Goal: Task Accomplishment & Management: Manage account settings

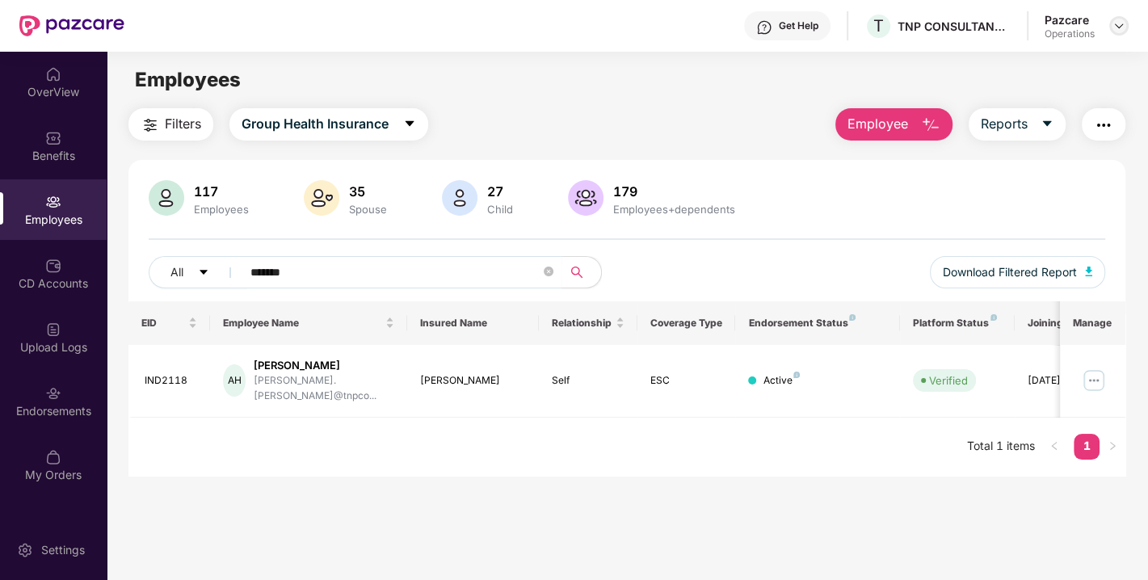
click at [1118, 30] on img at bounding box center [1118, 25] width 13 height 13
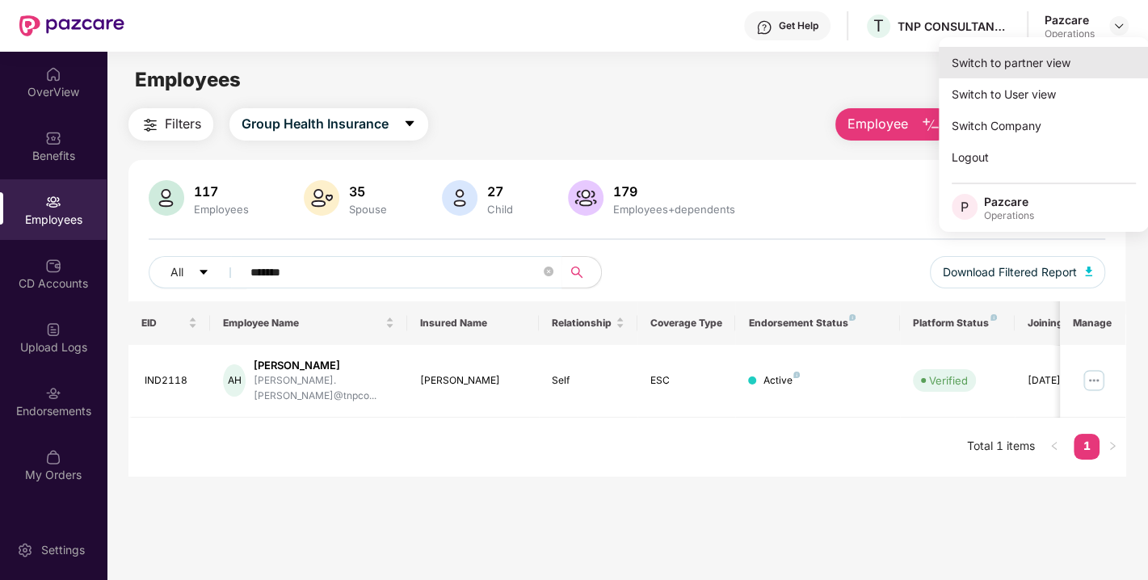
click at [1024, 60] on div "Switch to partner view" at bounding box center [1044, 63] width 210 height 32
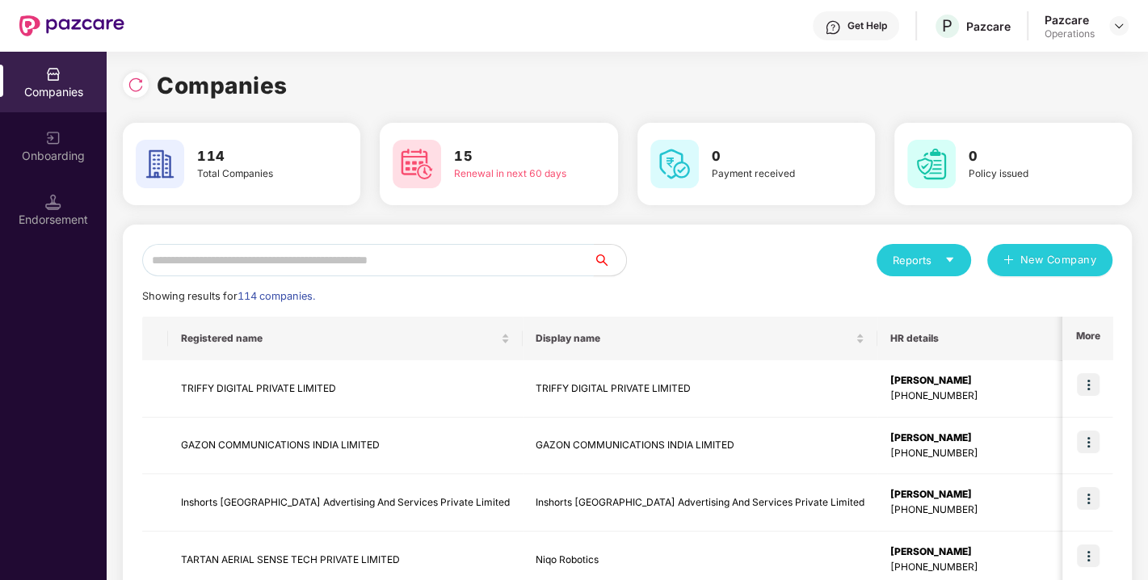
click at [436, 264] on input "text" at bounding box center [368, 260] width 452 height 32
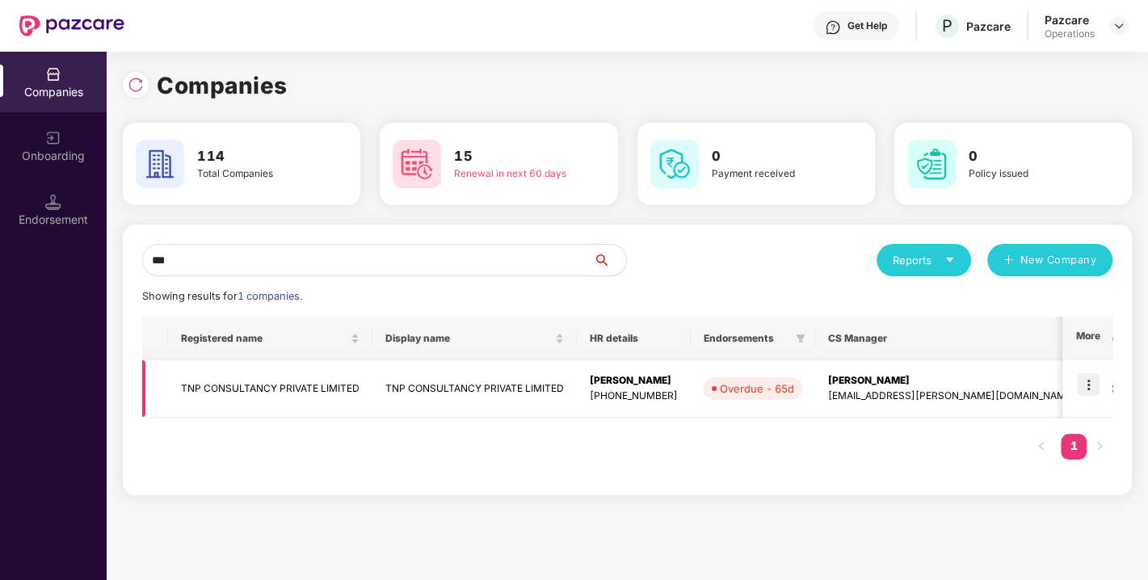
type input "***"
click at [258, 380] on td "TNP CONSULTANCY PRIVATE LIMITED" at bounding box center [270, 388] width 204 height 57
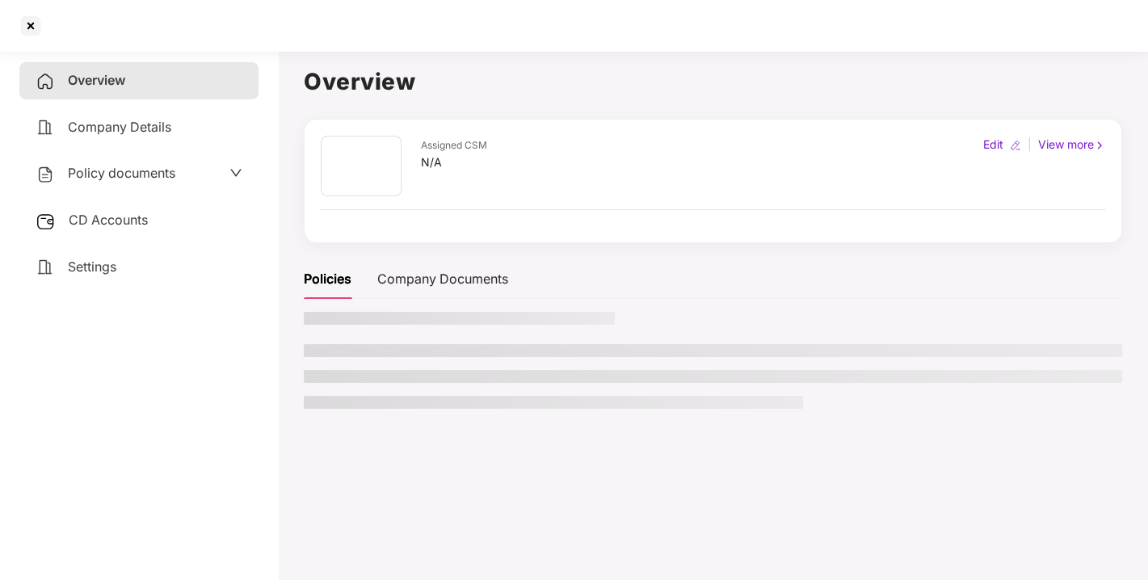
click at [124, 170] on span "Policy documents" at bounding box center [121, 173] width 107 height 16
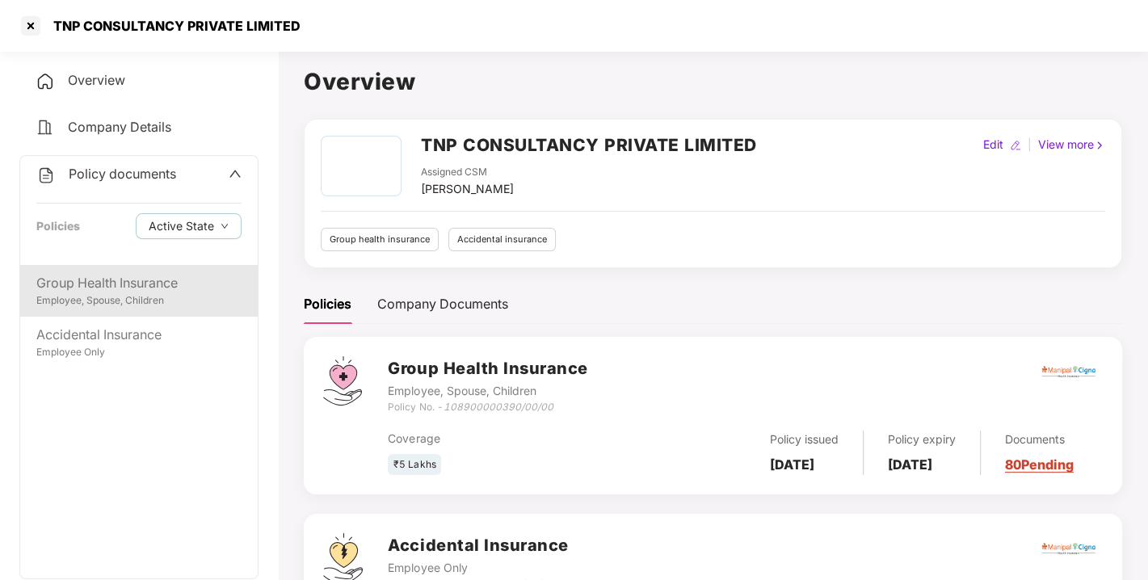
click at [125, 290] on div "Group Health Insurance" at bounding box center [138, 283] width 205 height 20
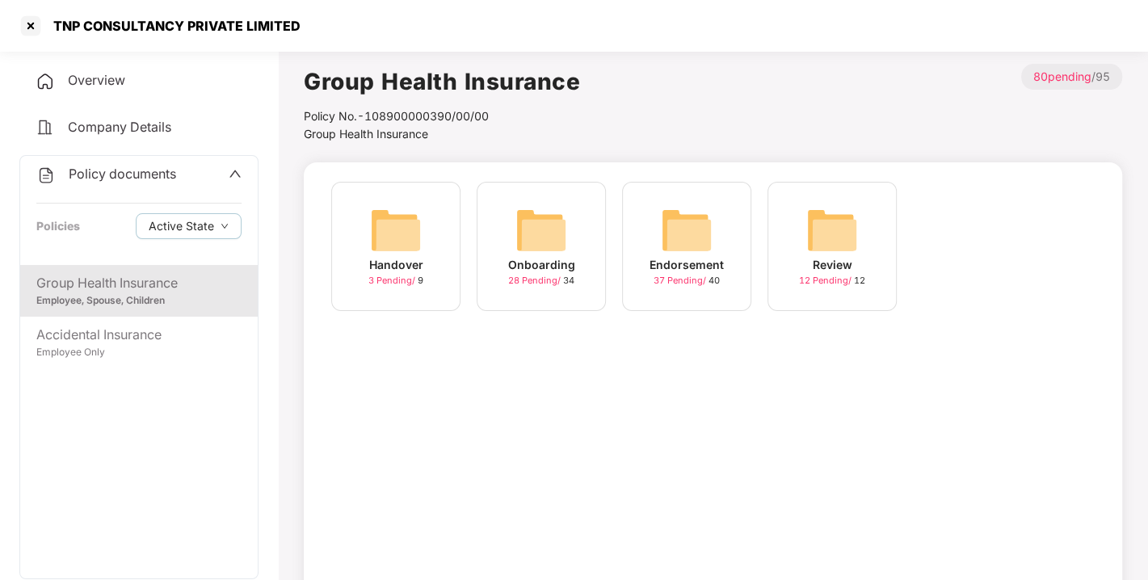
click at [684, 219] on img at bounding box center [687, 230] width 52 height 52
click at [679, 242] on img at bounding box center [687, 230] width 52 height 52
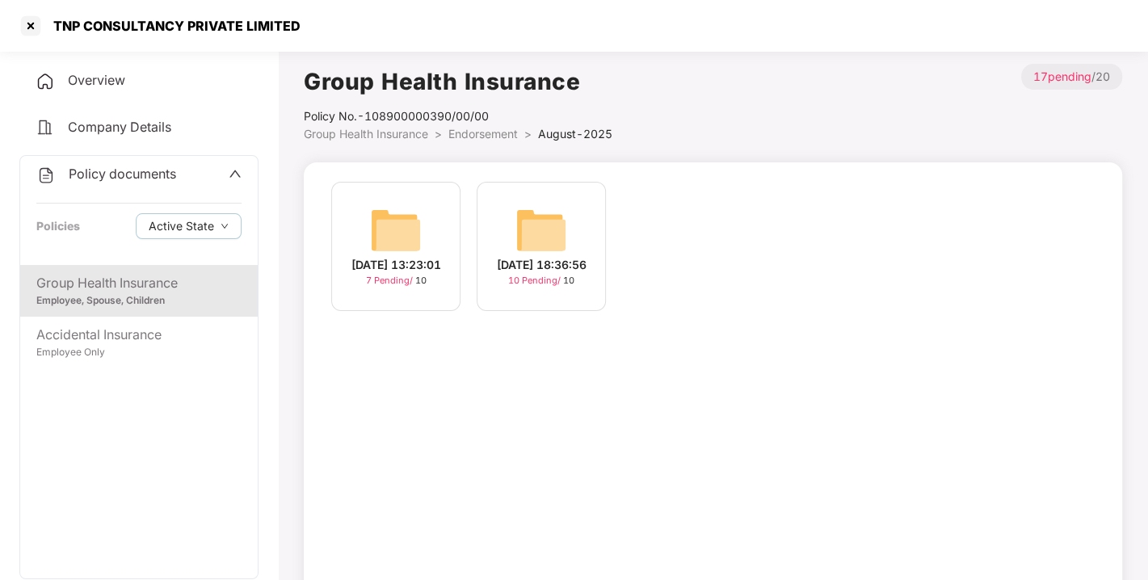
click at [536, 231] on img at bounding box center [541, 230] width 52 height 52
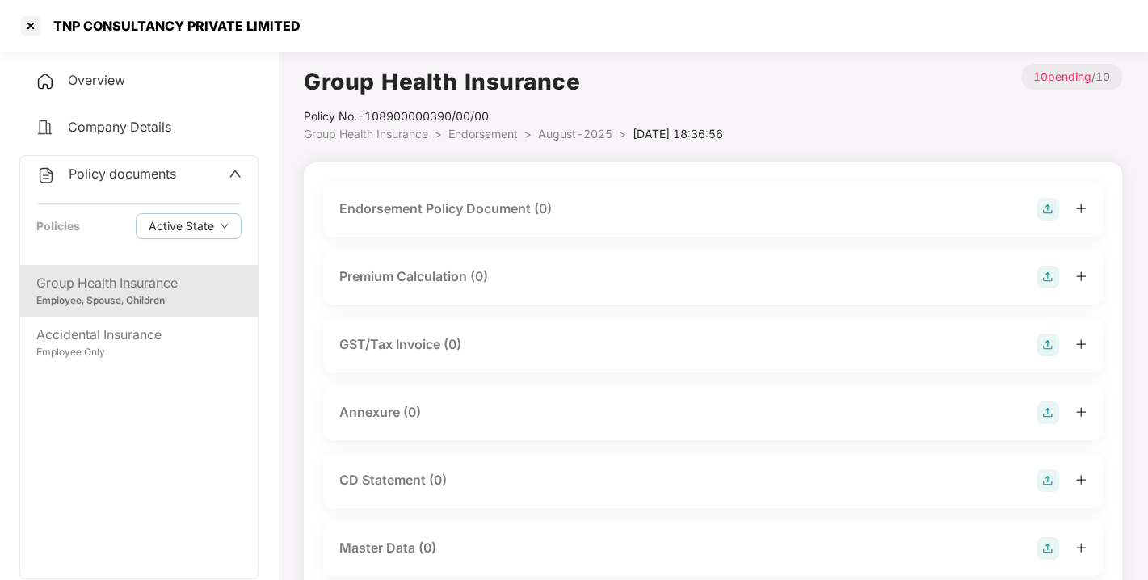
click at [1036, 210] on img at bounding box center [1047, 209] width 23 height 23
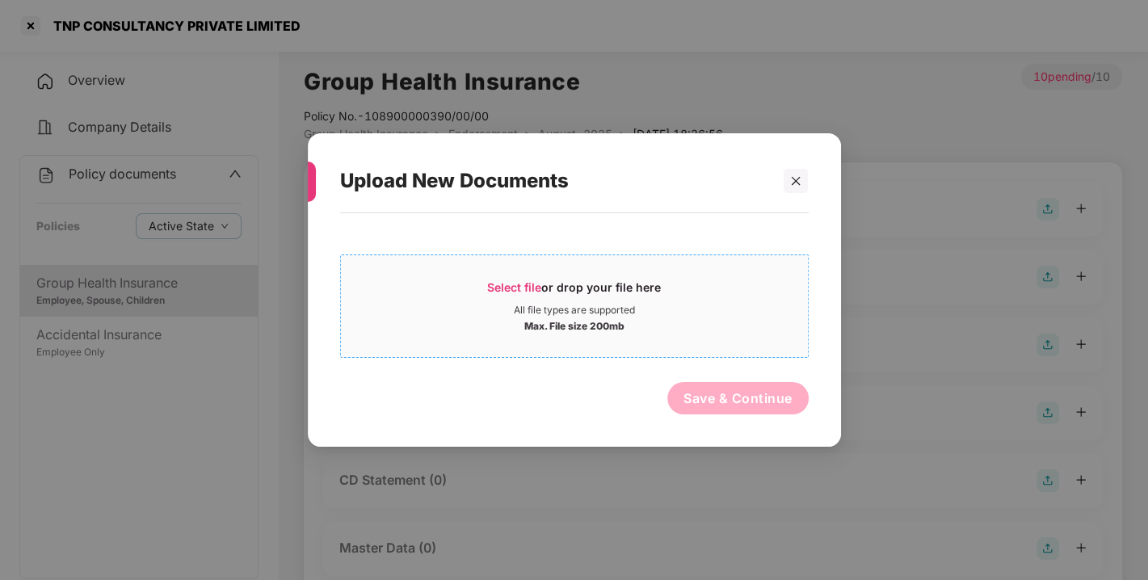
click at [776, 289] on div "Select file or drop your file here" at bounding box center [574, 291] width 467 height 24
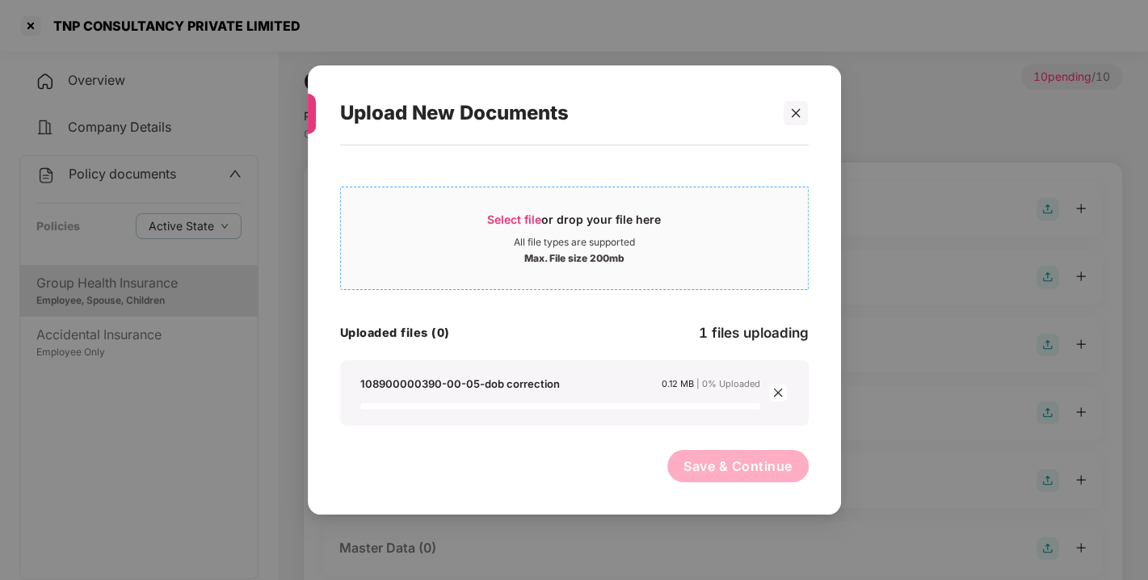
click at [467, 246] on div "All file types are supported" at bounding box center [574, 242] width 467 height 13
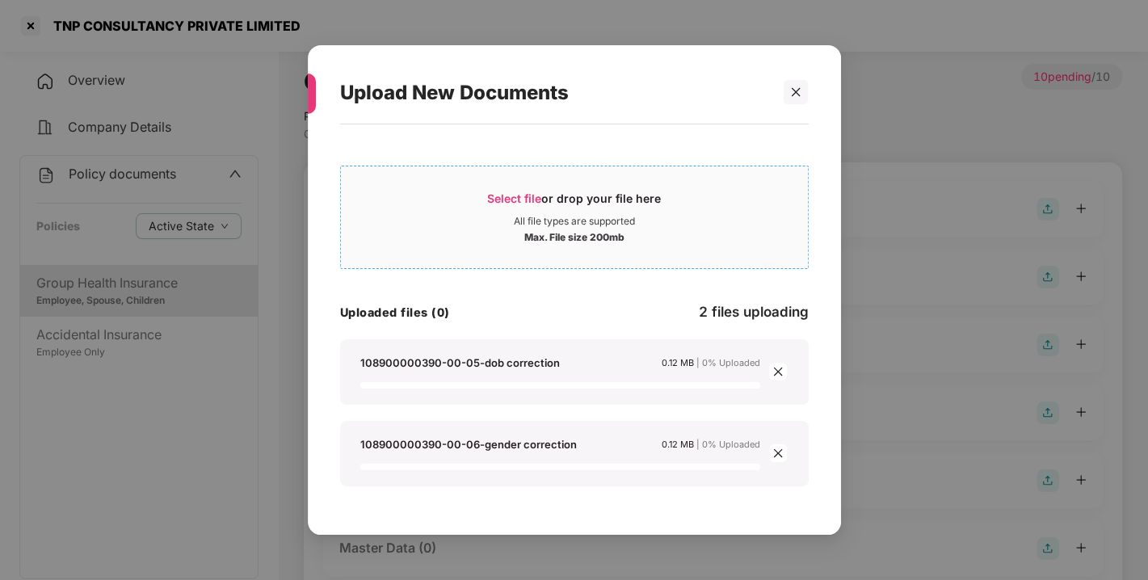
click at [430, 211] on div "Select file or drop your file here" at bounding box center [574, 203] width 467 height 24
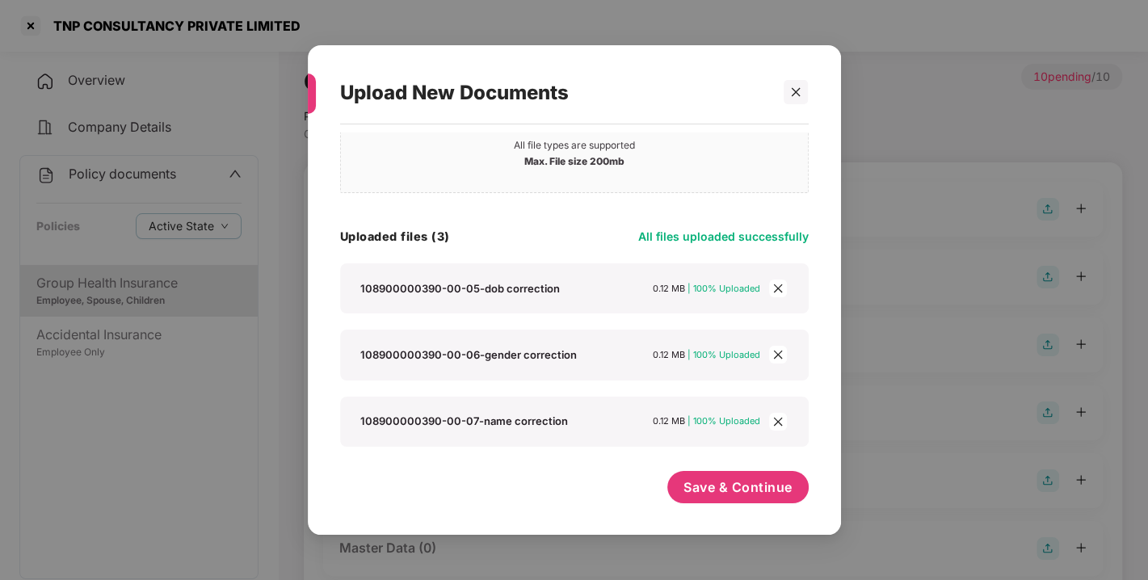
scroll to position [76, 0]
click at [711, 477] on button "Save & Continue" at bounding box center [737, 487] width 141 height 32
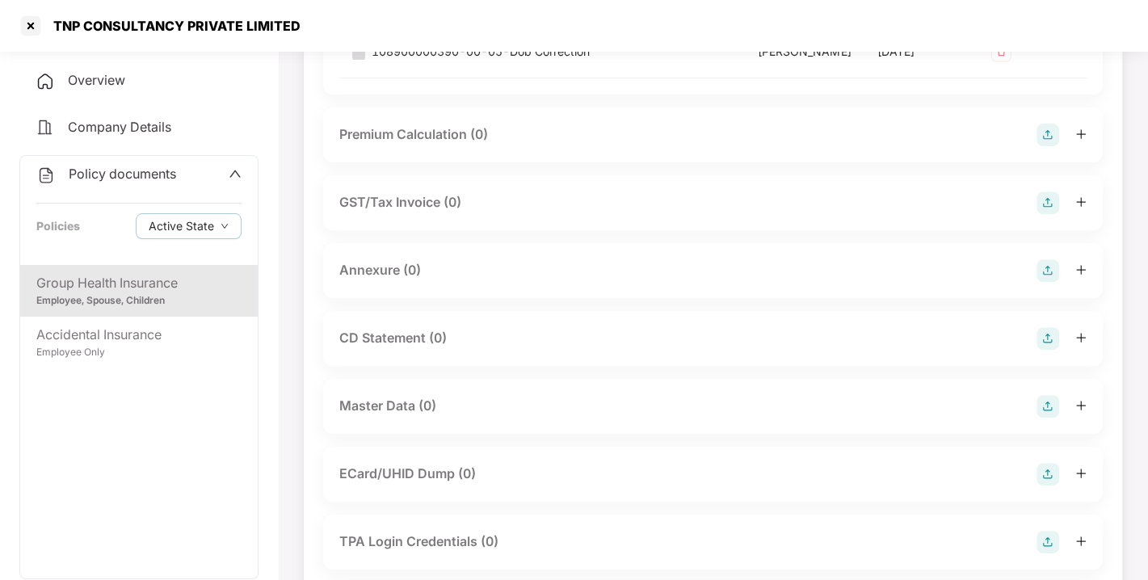
scroll to position [397, 0]
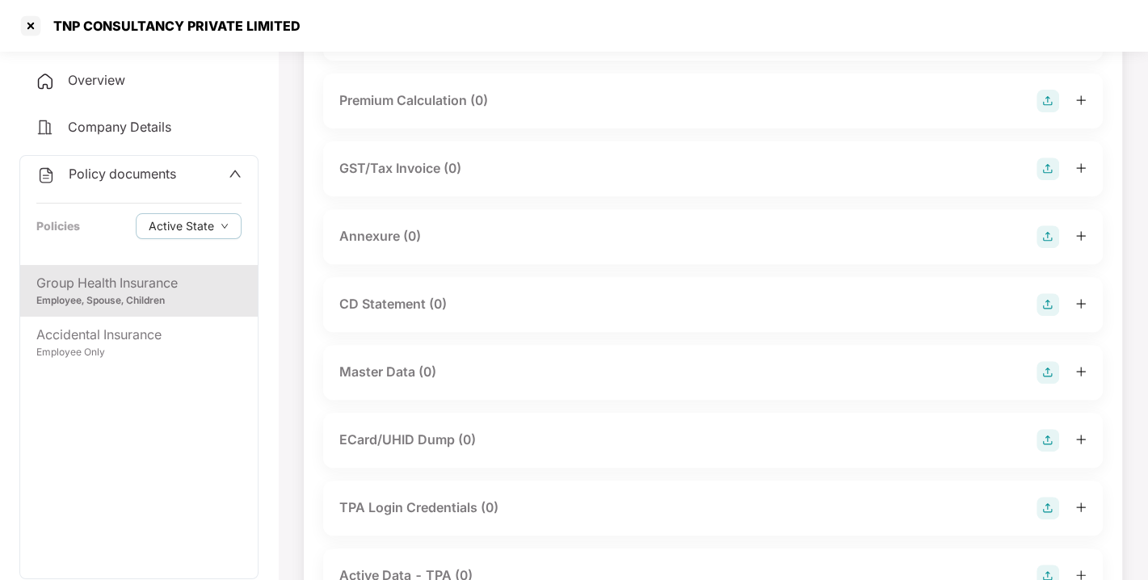
click at [1047, 248] on img at bounding box center [1047, 236] width 23 height 23
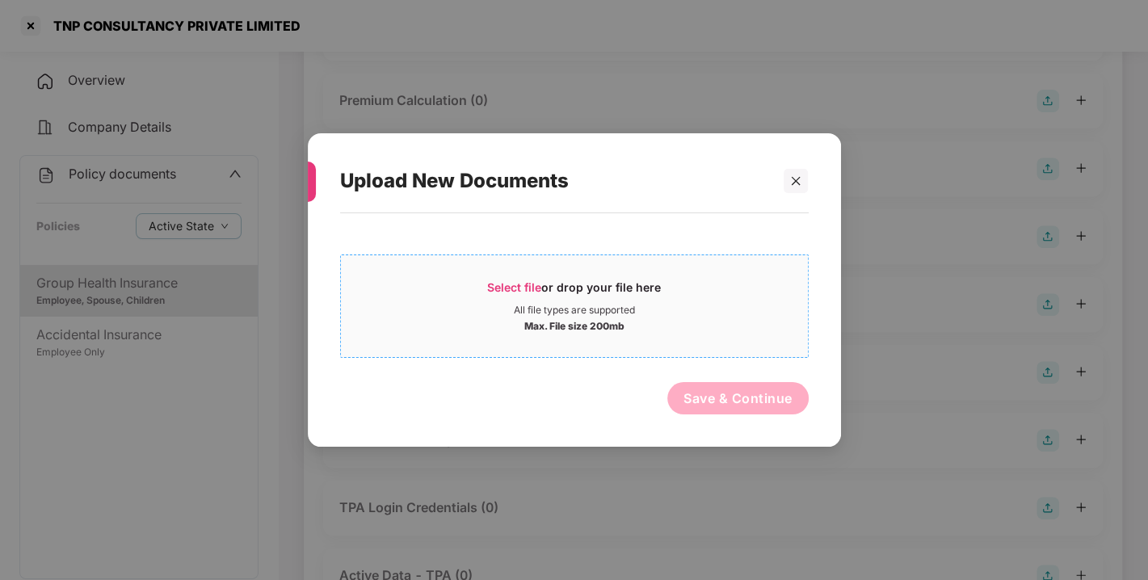
click at [727, 318] on div "Max. File size 200mb" at bounding box center [574, 325] width 467 height 16
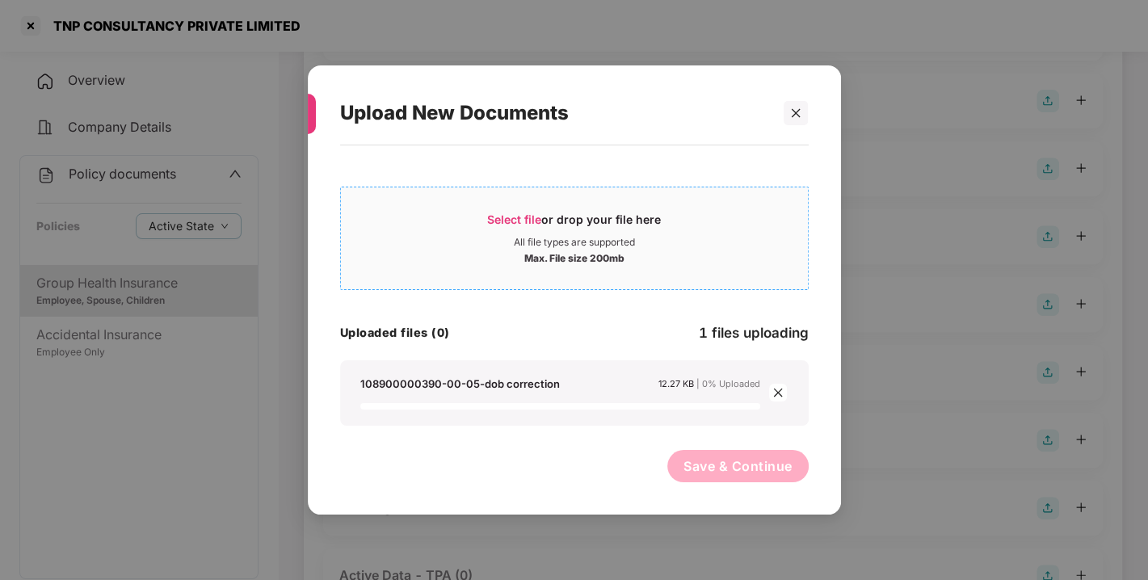
click at [476, 263] on div "Max. File size 200mb" at bounding box center [574, 257] width 467 height 16
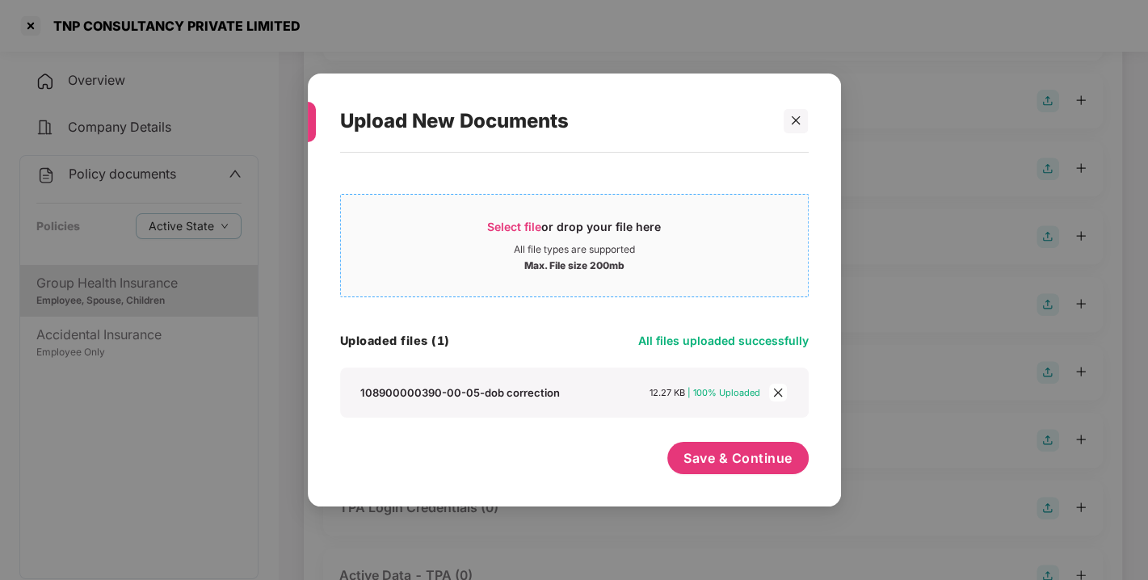
click at [480, 256] on div "Max. File size 200mb" at bounding box center [574, 264] width 467 height 16
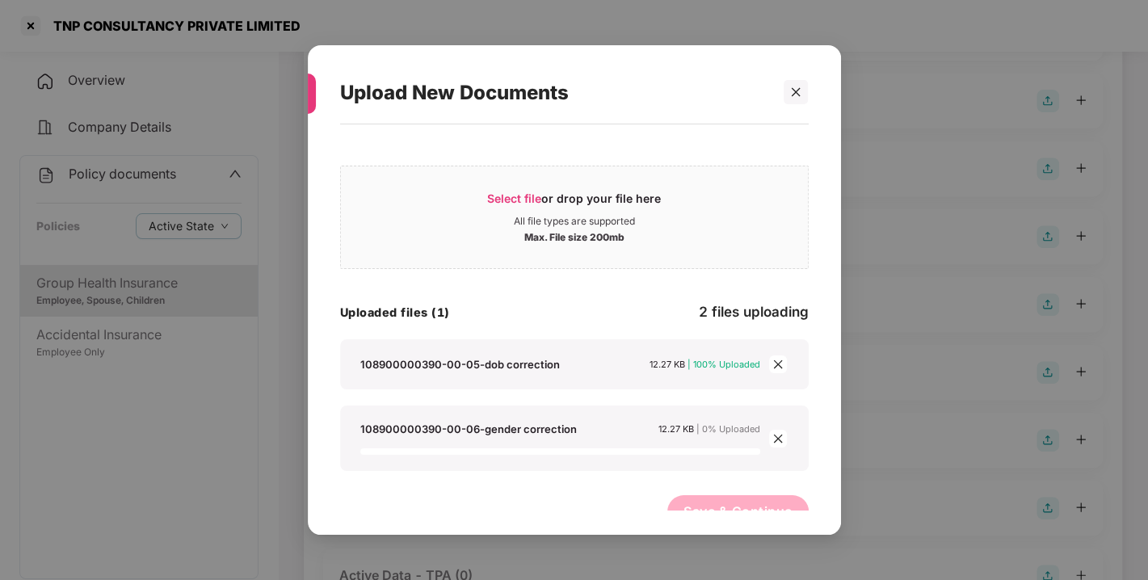
scroll to position [24, 0]
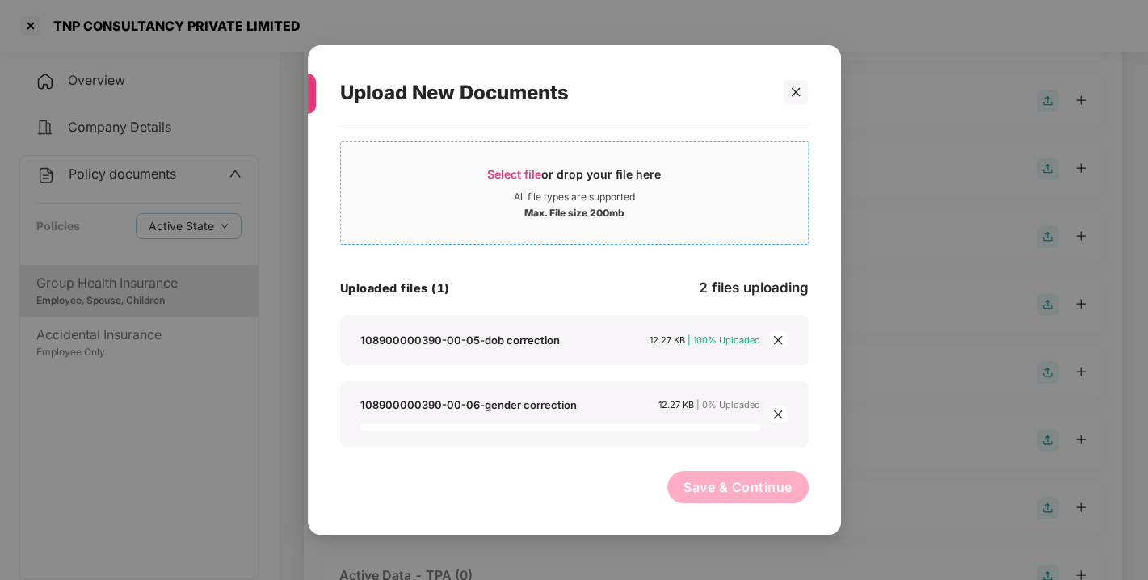
click at [471, 188] on div "Select file or drop your file here" at bounding box center [574, 178] width 467 height 24
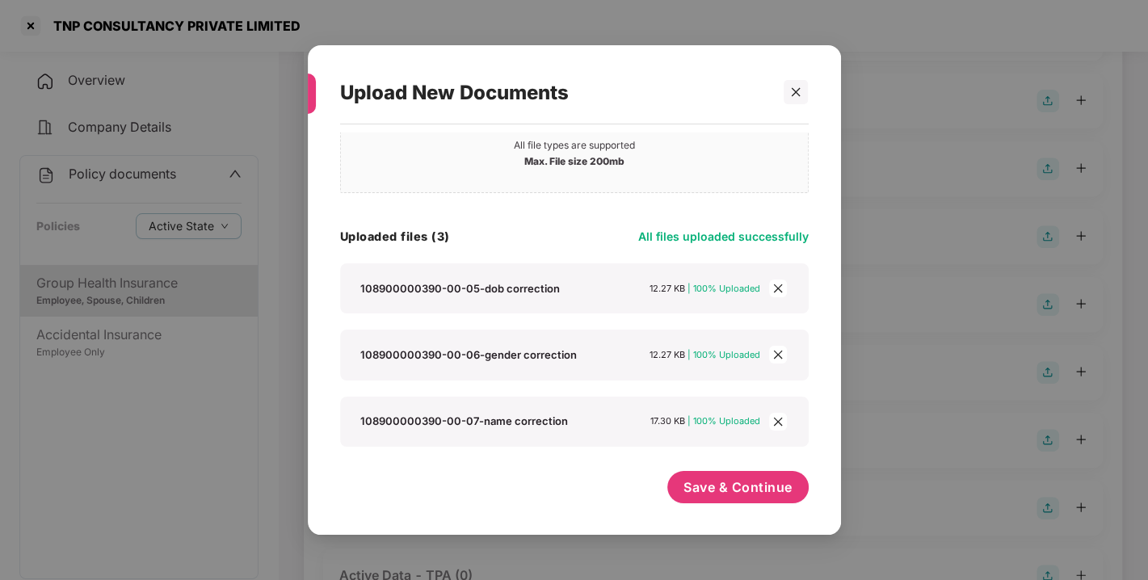
scroll to position [76, 0]
click at [699, 481] on span "Save & Continue" at bounding box center [737, 487] width 109 height 18
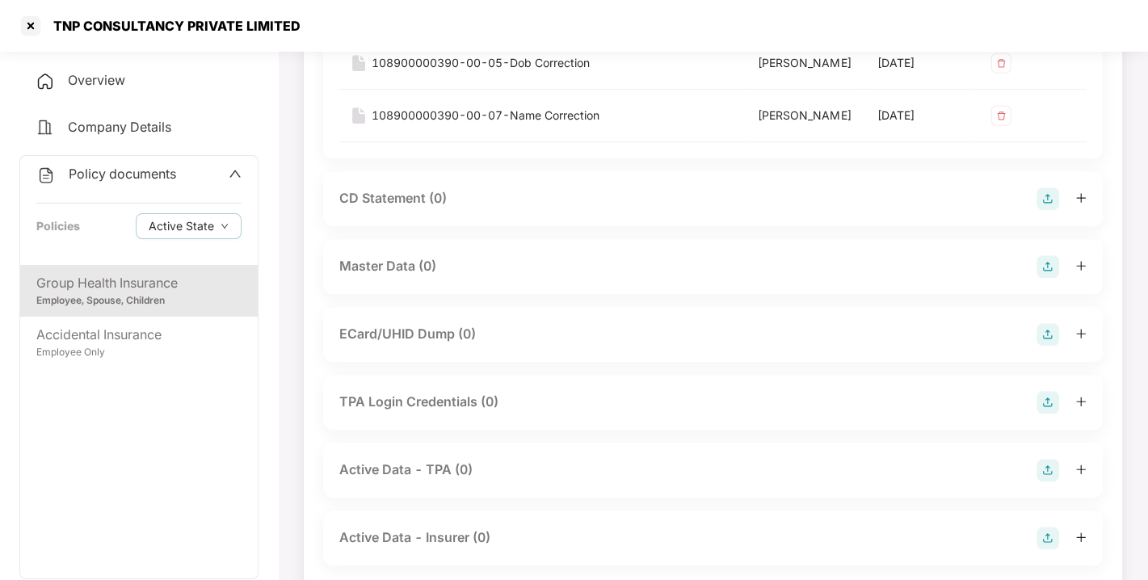
scroll to position [741, 0]
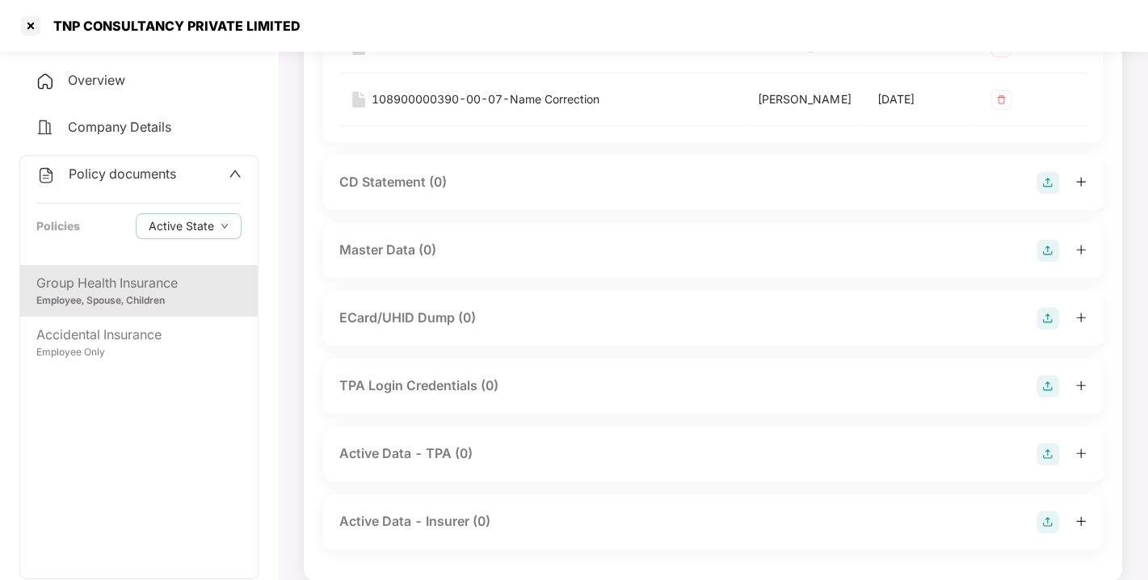
click at [1047, 262] on img at bounding box center [1047, 250] width 23 height 23
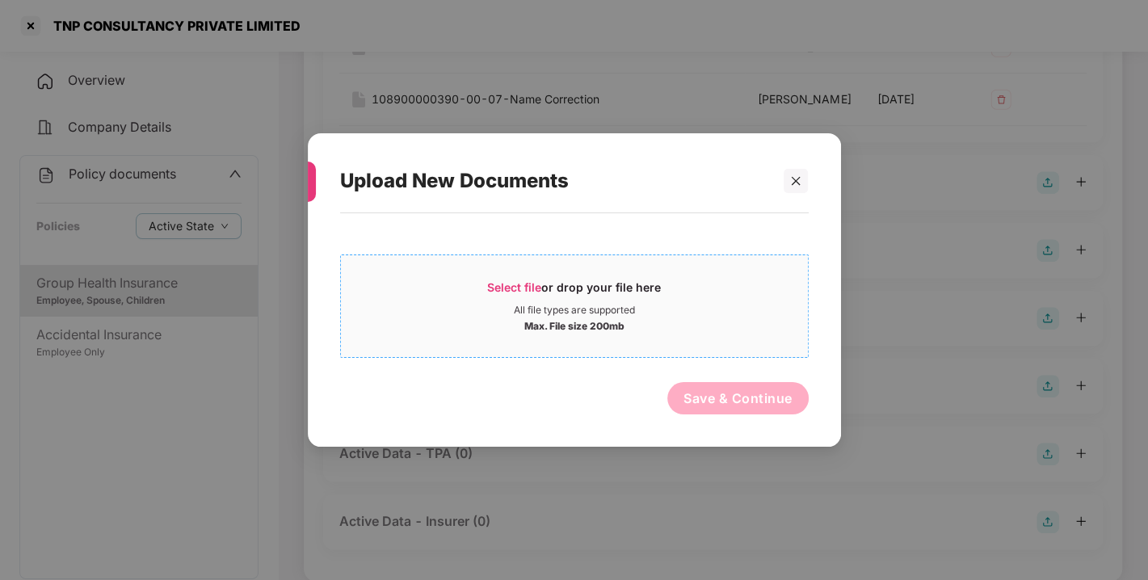
click at [775, 336] on span "Select file or drop your file here All file types are supported Max. File size …" at bounding box center [574, 306] width 467 height 78
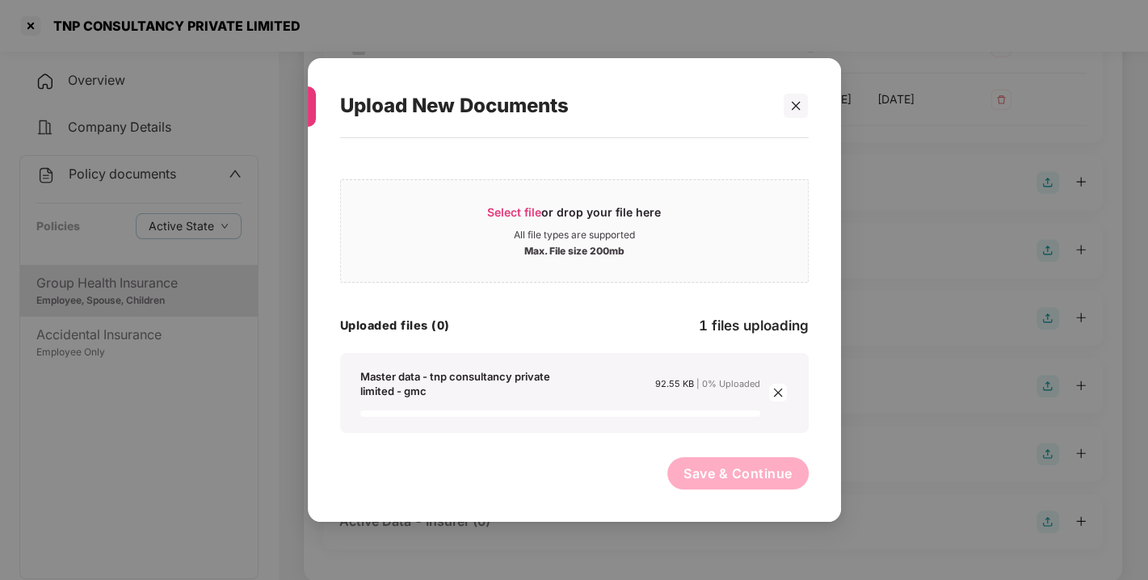
scroll to position [842, 0]
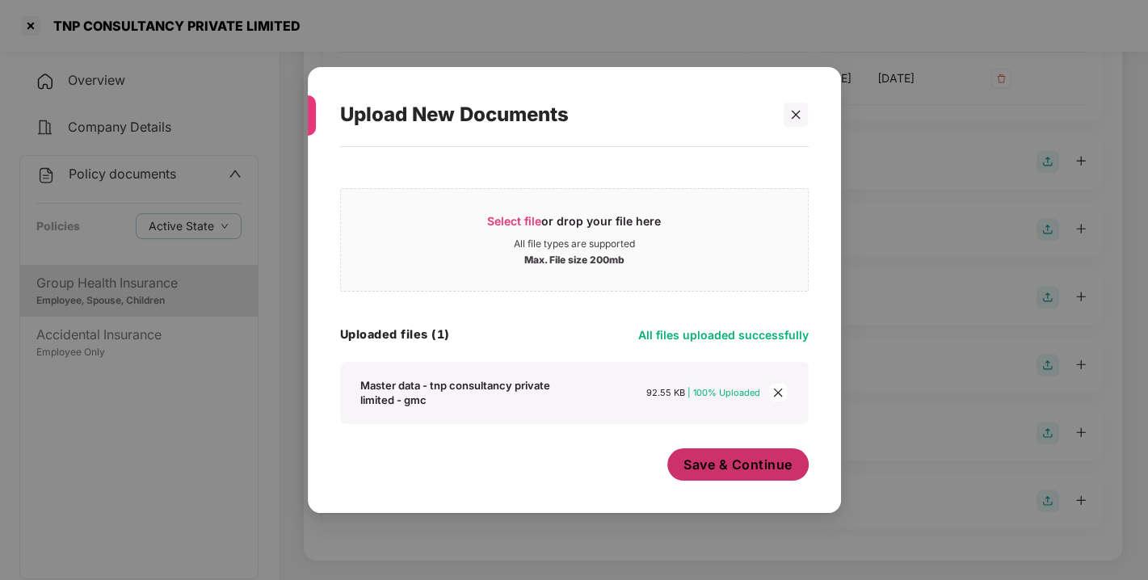
click at [721, 469] on span "Save & Continue" at bounding box center [737, 465] width 109 height 18
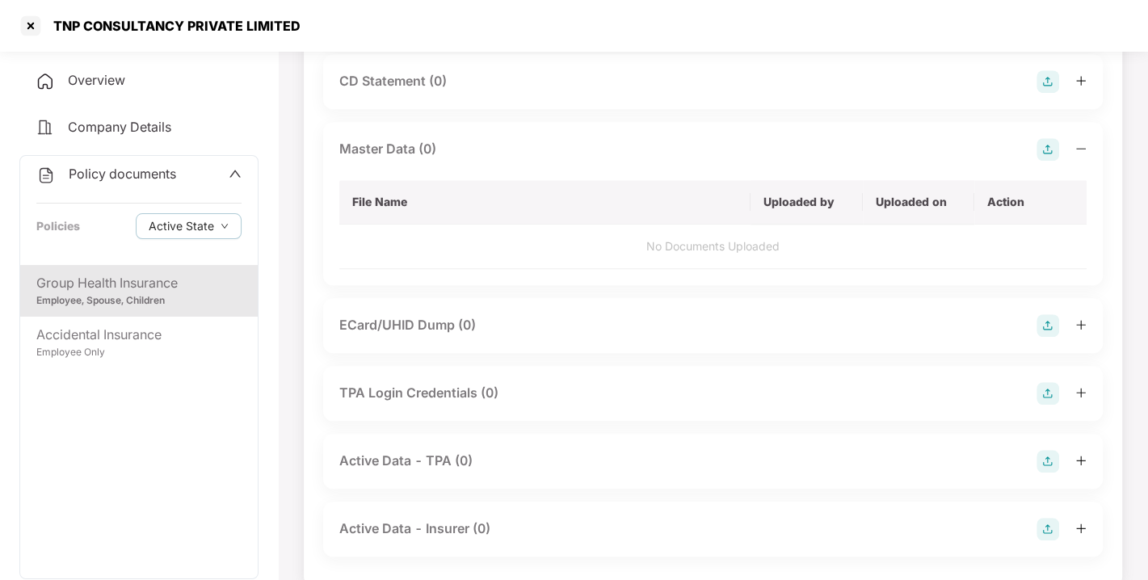
click at [97, 174] on span "Policy documents" at bounding box center [122, 174] width 107 height 16
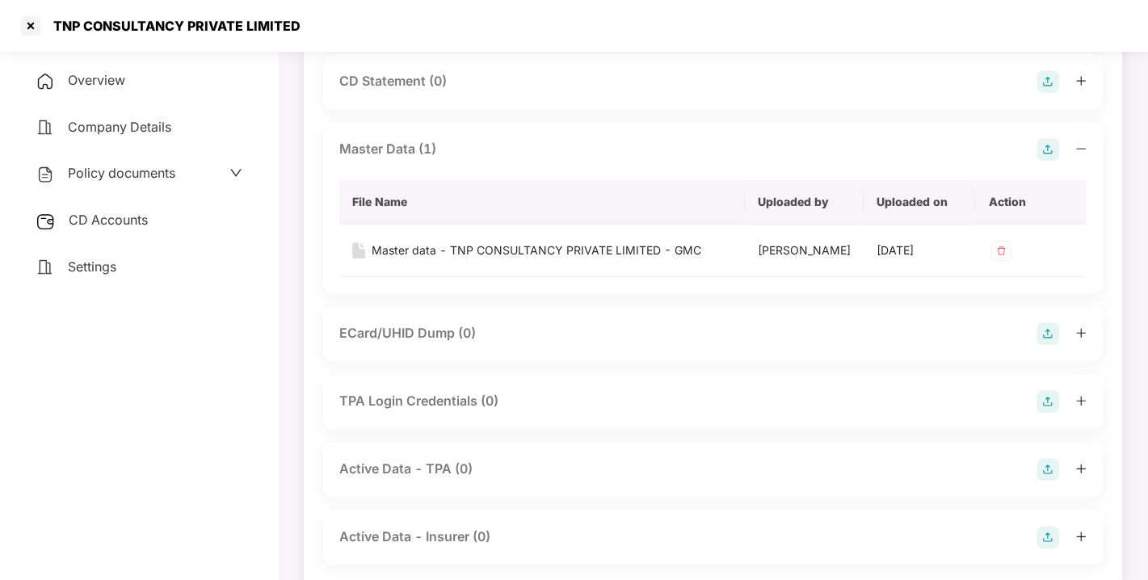
click at [113, 212] on span "CD Accounts" at bounding box center [108, 220] width 79 height 16
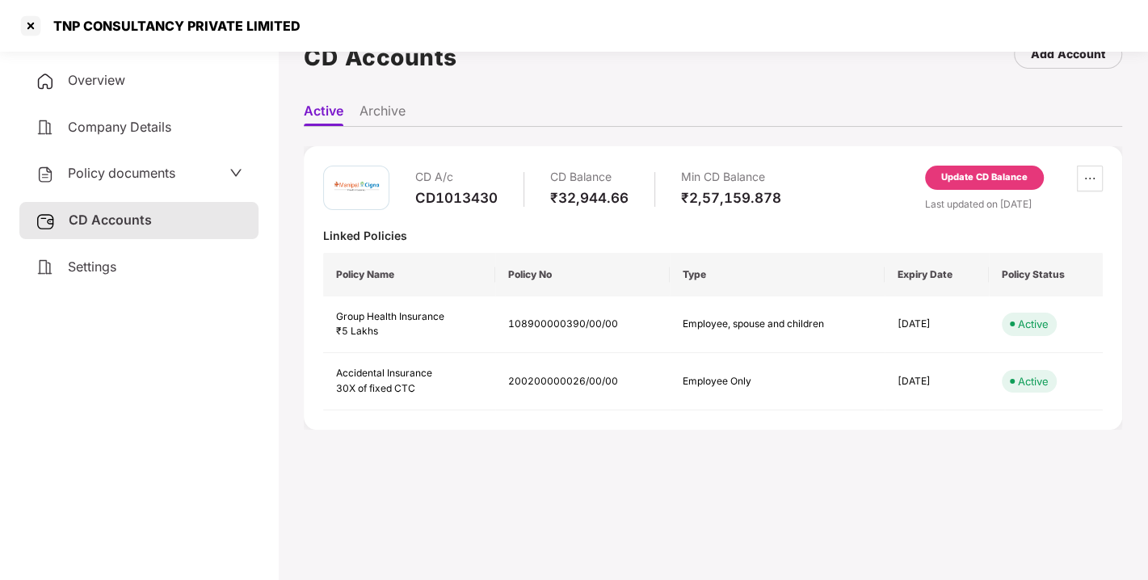
click at [946, 179] on div "Update CD Balance" at bounding box center [984, 177] width 86 height 15
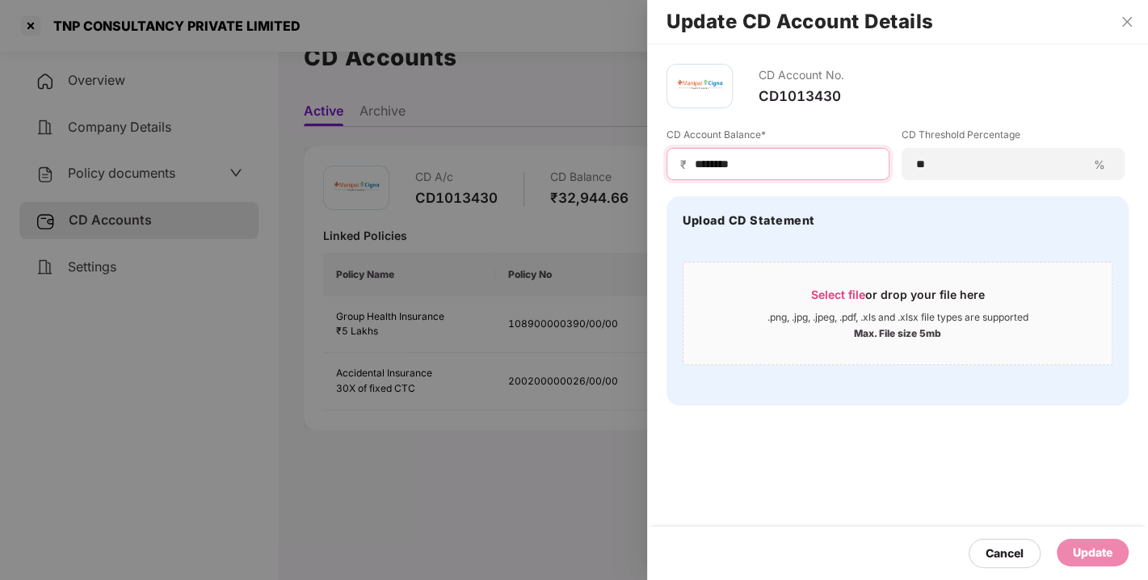
click at [752, 165] on input "********" at bounding box center [784, 164] width 183 height 17
type input "*"
type input "****"
click at [1091, 542] on div "Update" at bounding box center [1093, 552] width 72 height 27
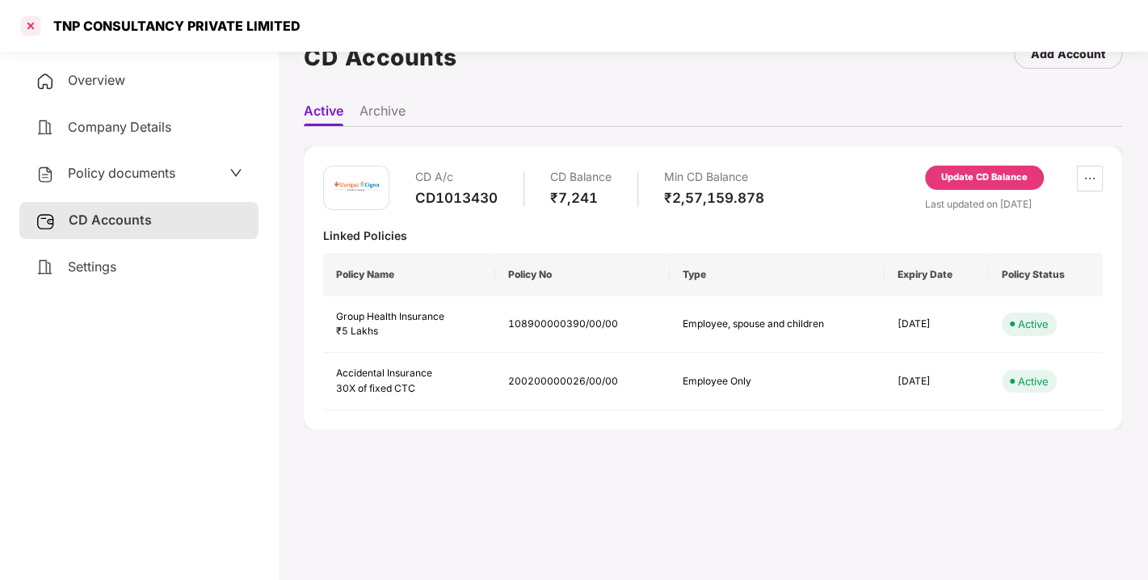
click at [31, 27] on div at bounding box center [31, 26] width 26 height 26
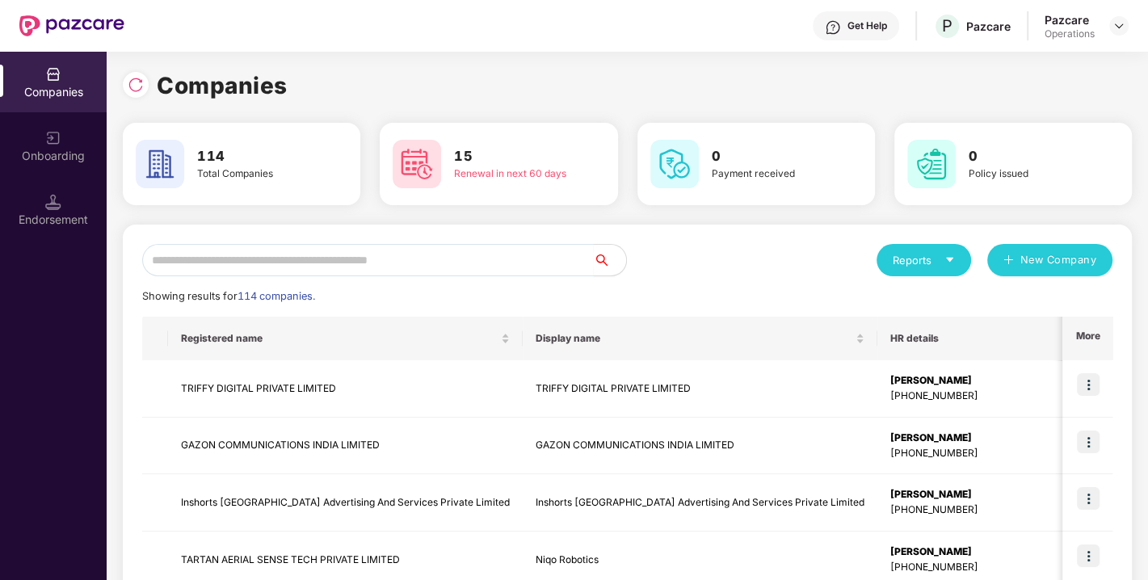
scroll to position [0, 0]
click at [337, 263] on input "text" at bounding box center [368, 260] width 452 height 32
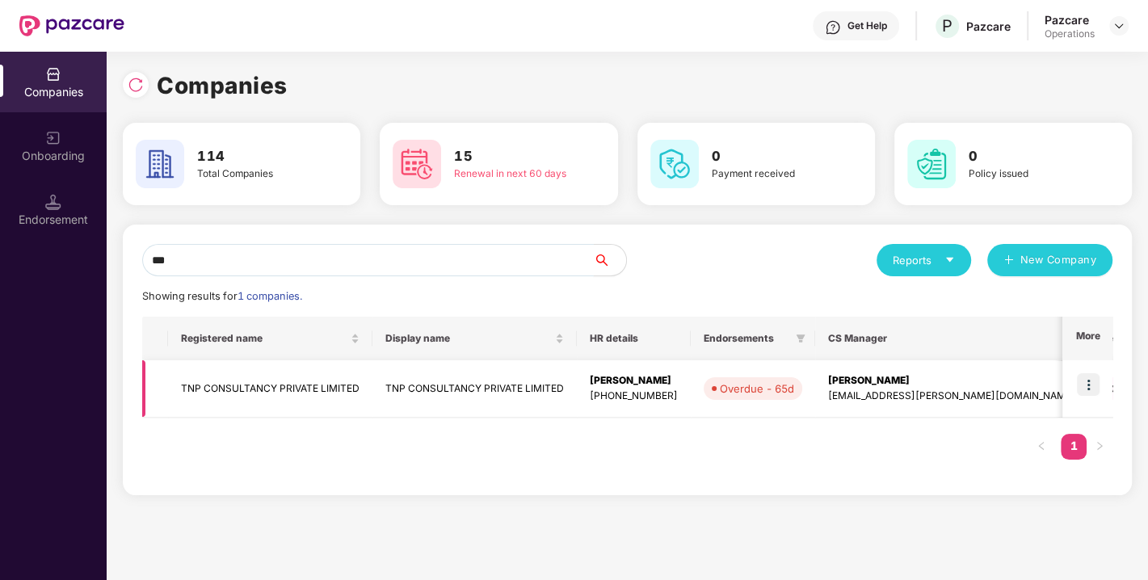
type input "***"
click at [1080, 381] on img at bounding box center [1088, 384] width 23 height 23
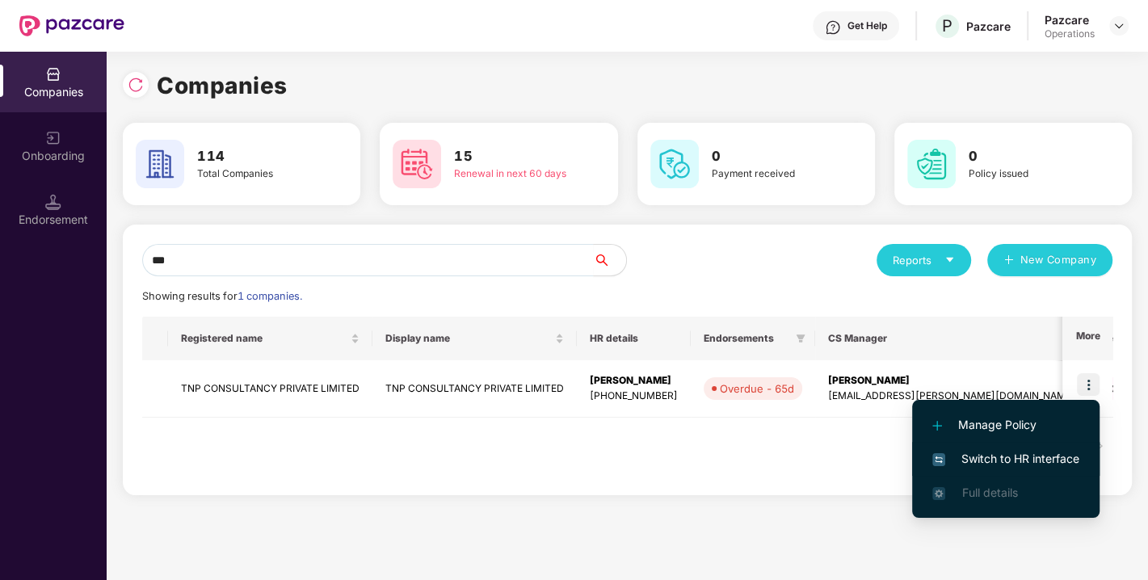
click at [978, 463] on span "Switch to HR interface" at bounding box center [1005, 459] width 147 height 18
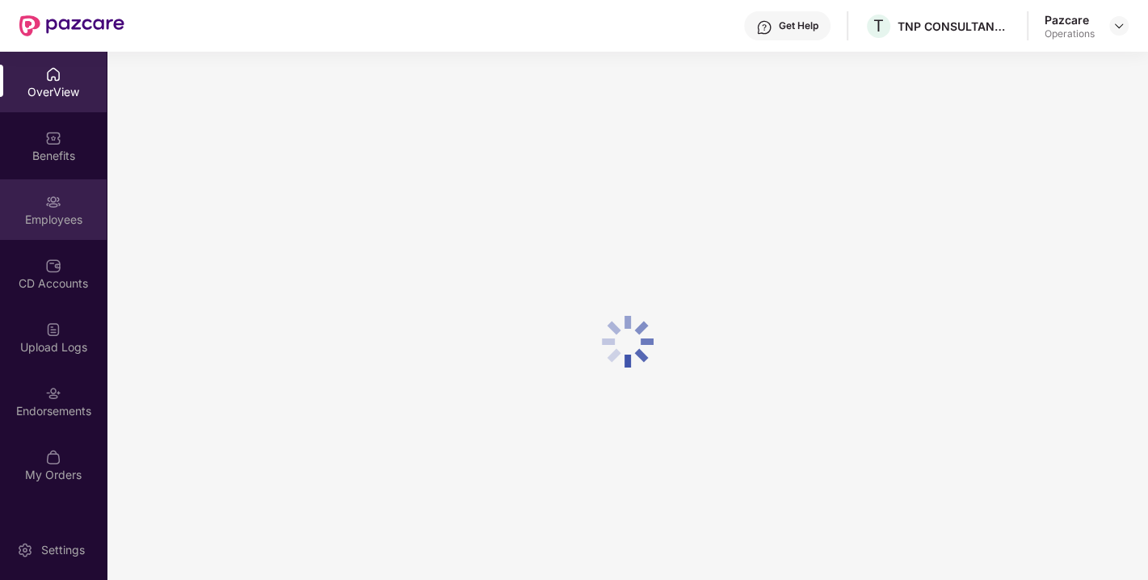
click at [32, 204] on div "Employees" at bounding box center [53, 209] width 107 height 61
